Goal: Task Accomplishment & Management: Use online tool/utility

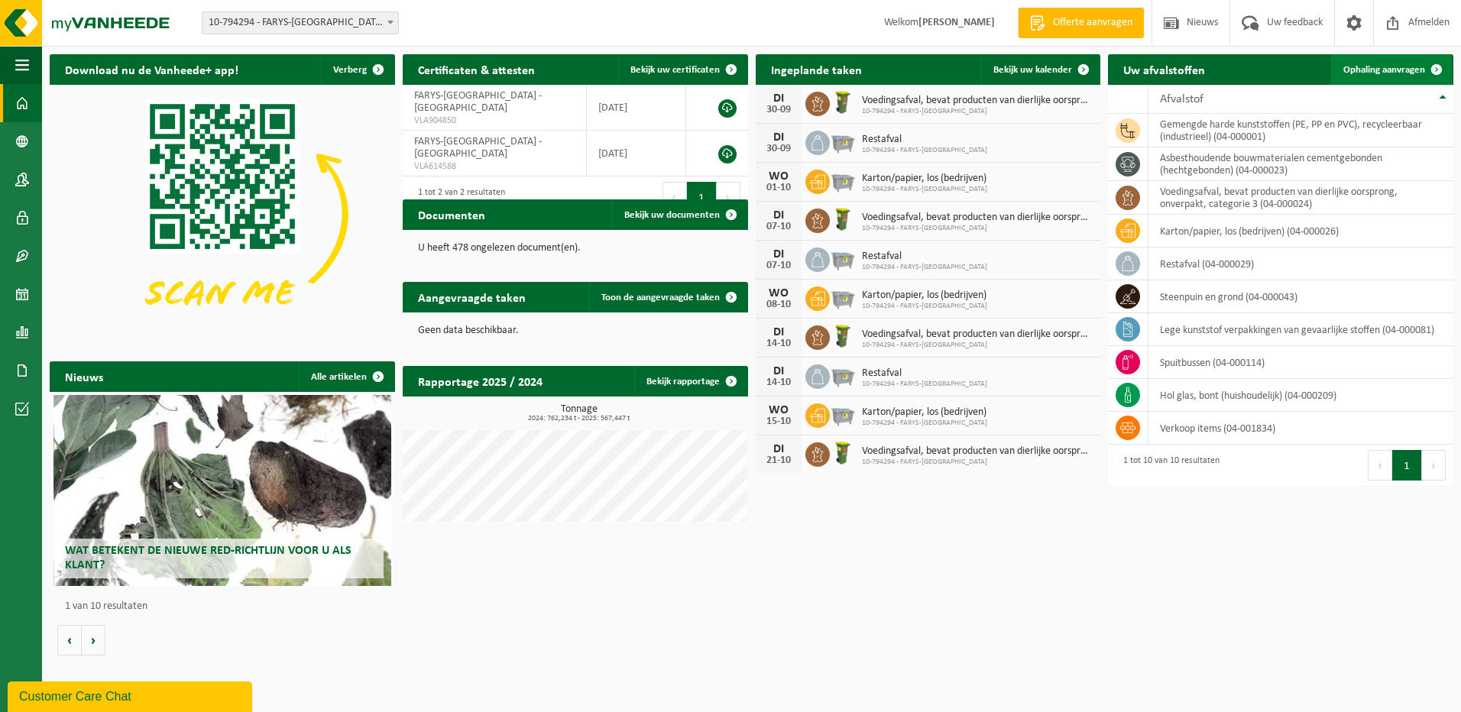
click at [1414, 69] on span "Ophaling aanvragen" at bounding box center [1385, 70] width 82 height 10
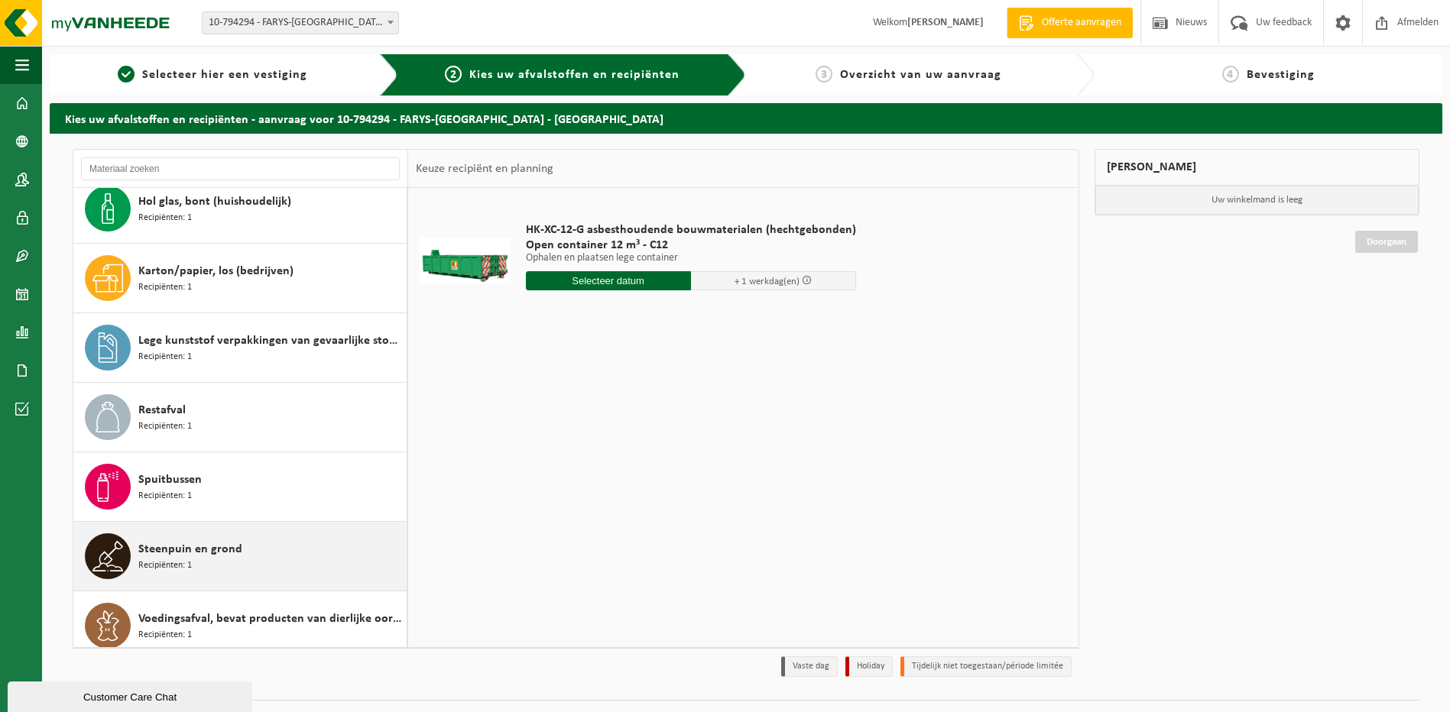
scroll to position [166, 0]
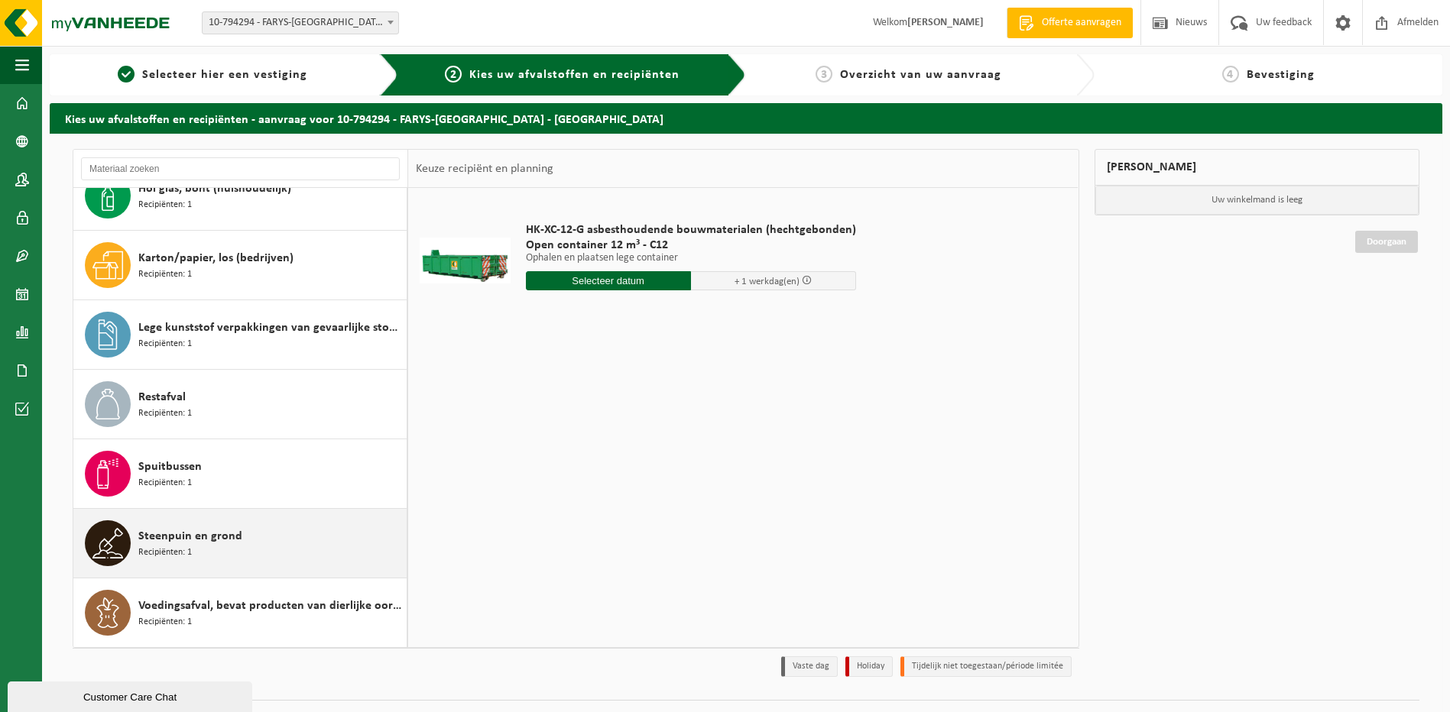
click at [179, 543] on span "Steenpuin en grond" at bounding box center [190, 536] width 104 height 18
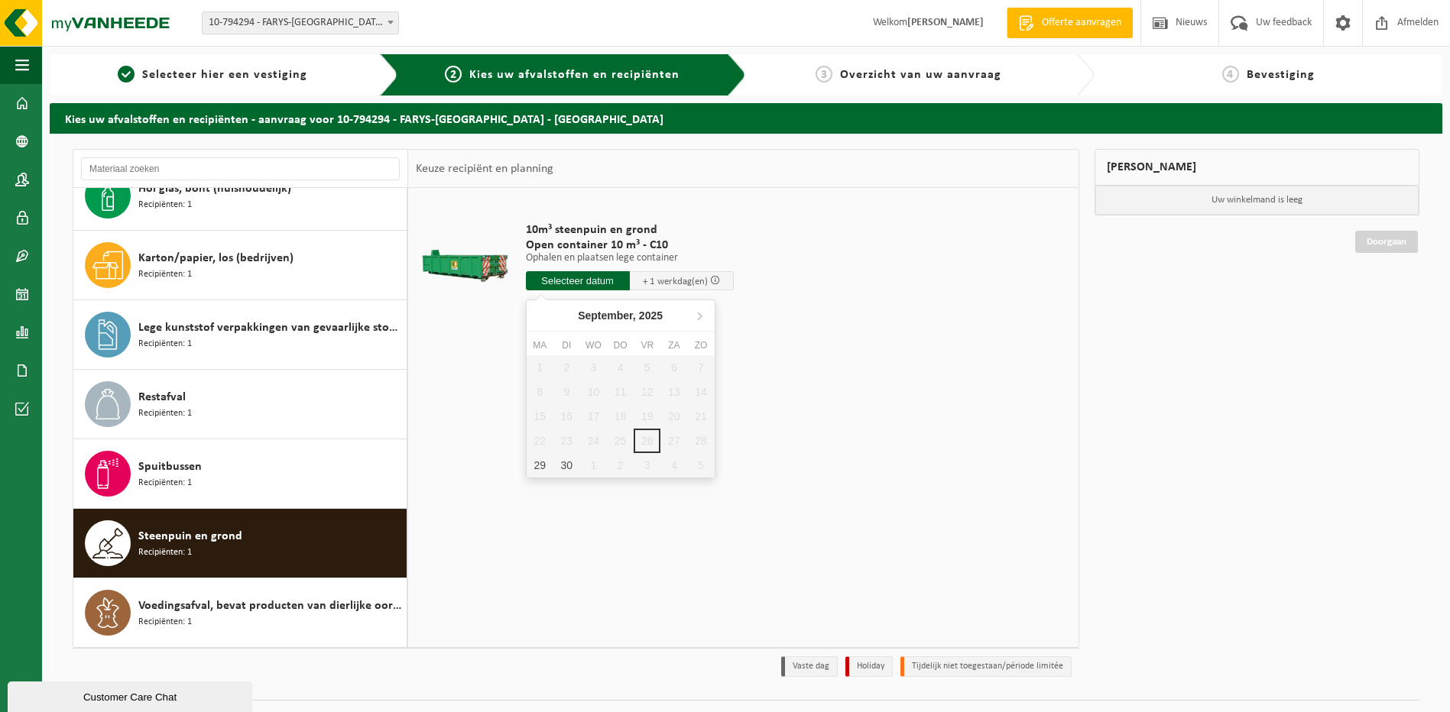
click at [589, 282] on input "text" at bounding box center [578, 280] width 104 height 19
click at [537, 463] on div "29" at bounding box center [540, 465] width 27 height 24
type input "Van 2025-09-29"
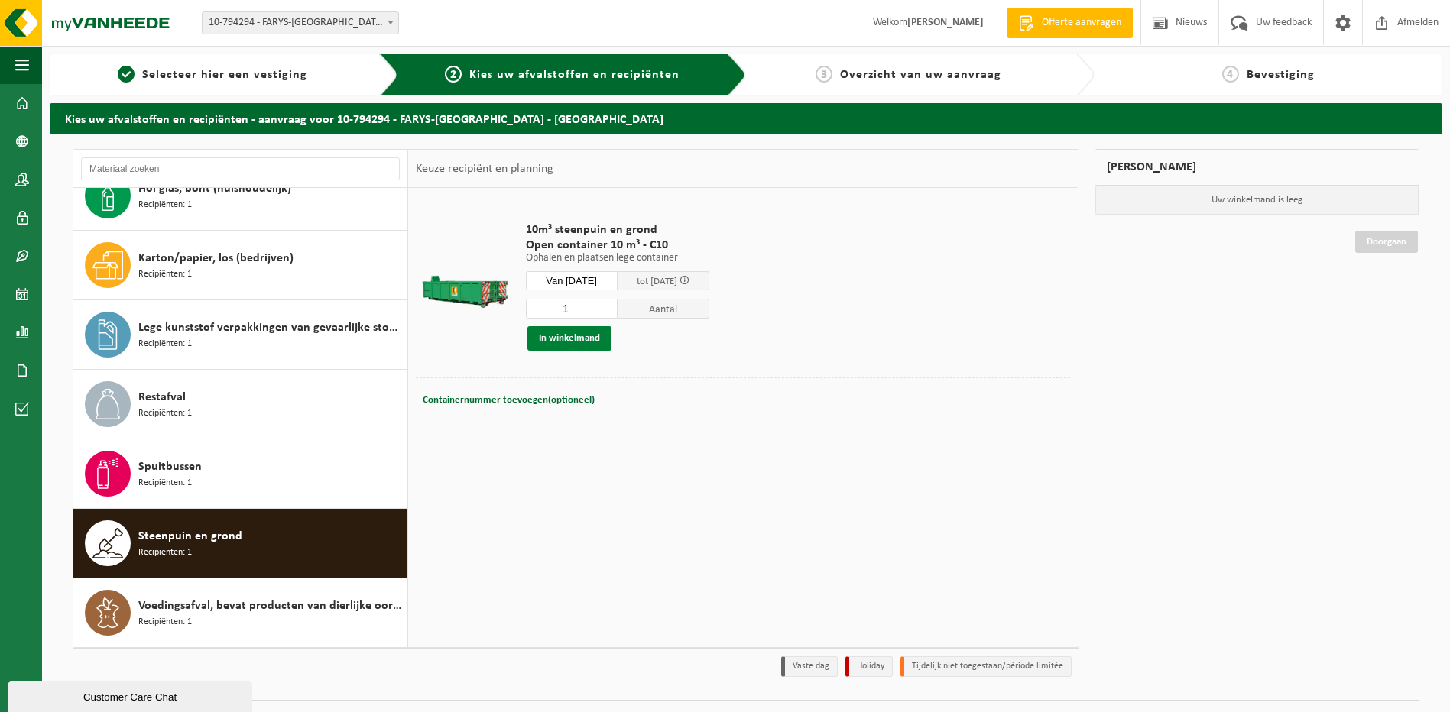
click at [559, 339] on button "In winkelmand" at bounding box center [569, 338] width 84 height 24
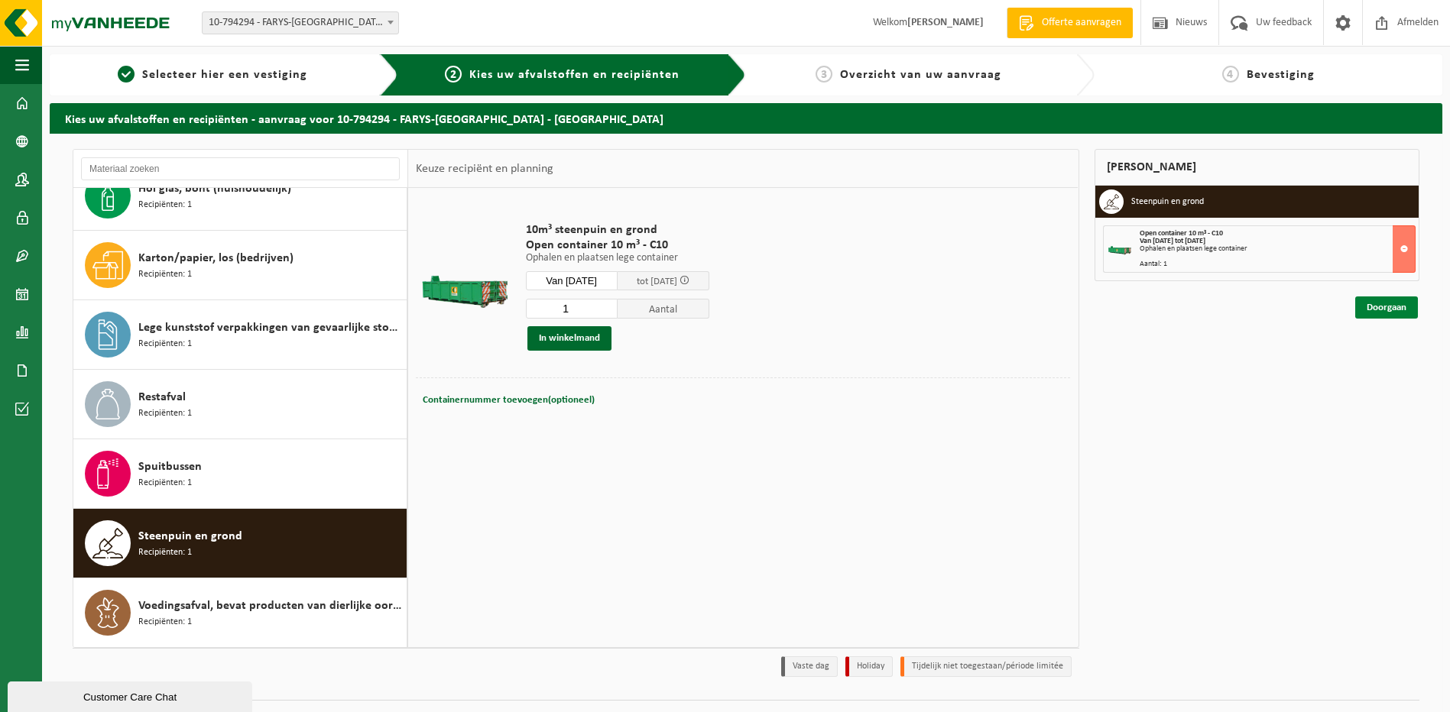
click at [1380, 306] on link "Doorgaan" at bounding box center [1386, 308] width 63 height 22
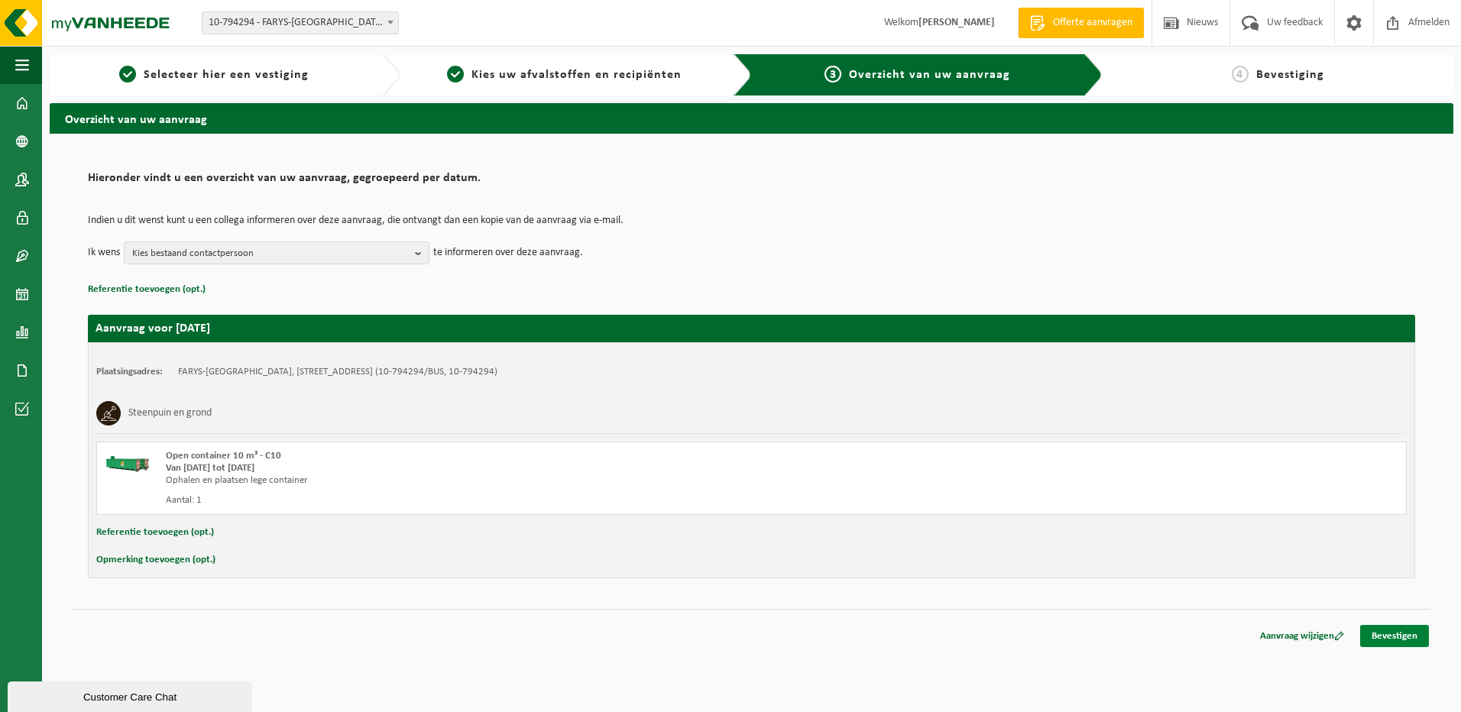
click at [1395, 637] on link "Bevestigen" at bounding box center [1394, 636] width 69 height 22
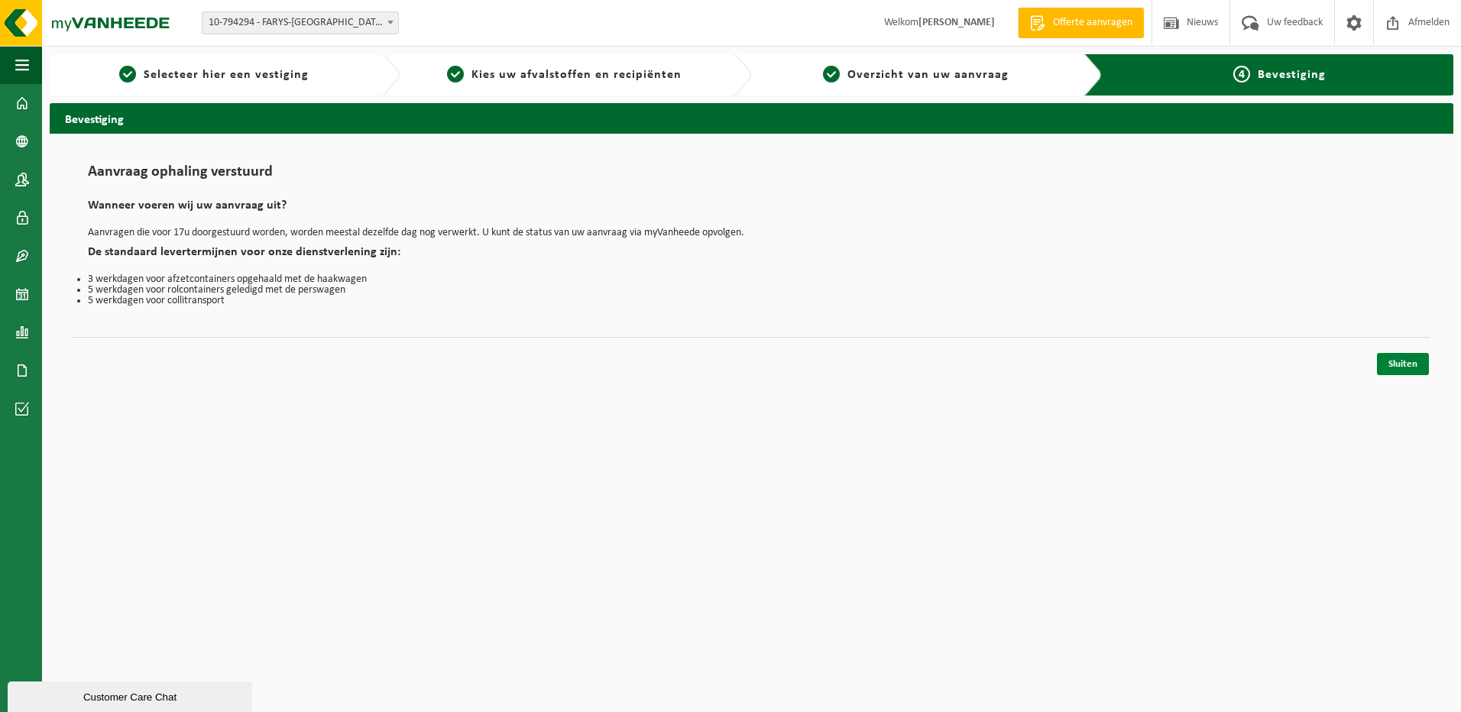
click at [1412, 363] on link "Sluiten" at bounding box center [1403, 364] width 52 height 22
